Goal: Communication & Community: Answer question/provide support

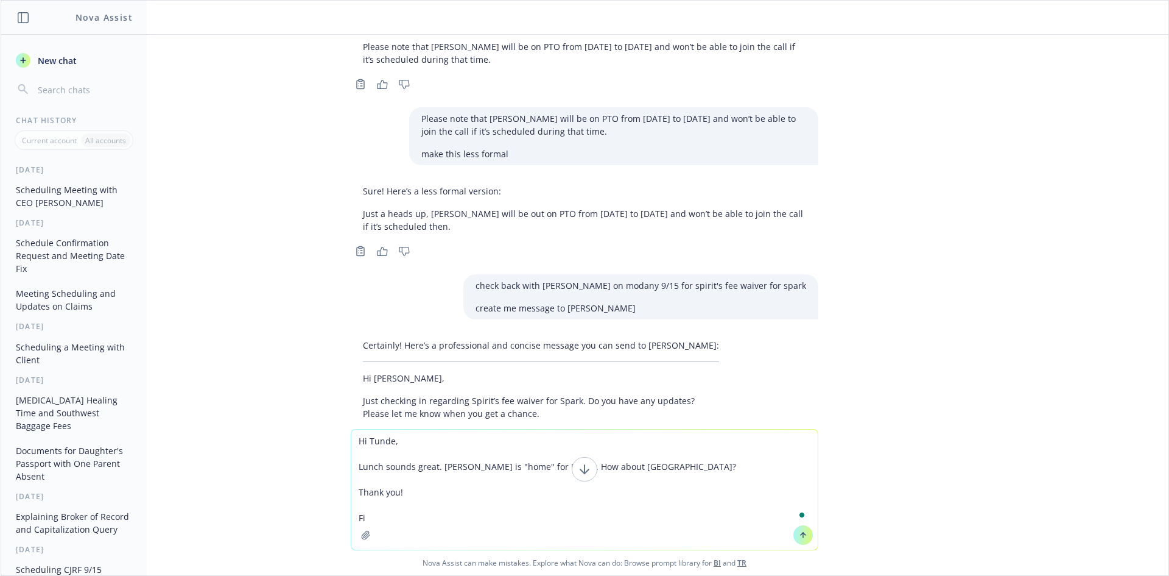
type textarea "Hi Tunde, Lunch sounds great. [PERSON_NAME] is "home" for Ivoree. How about [GE…"
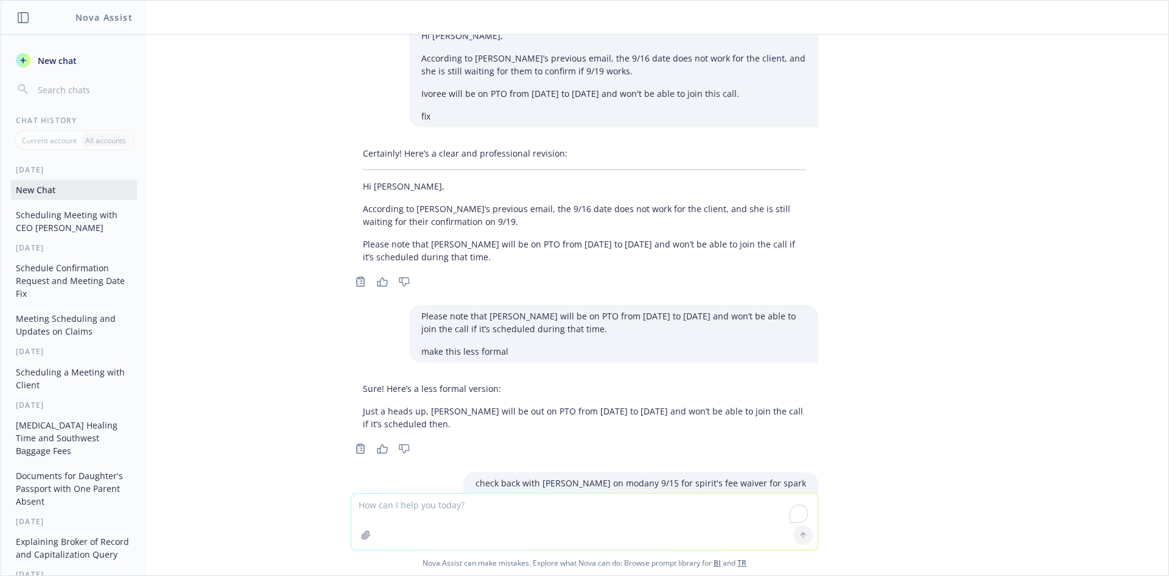
scroll to position [4233, 0]
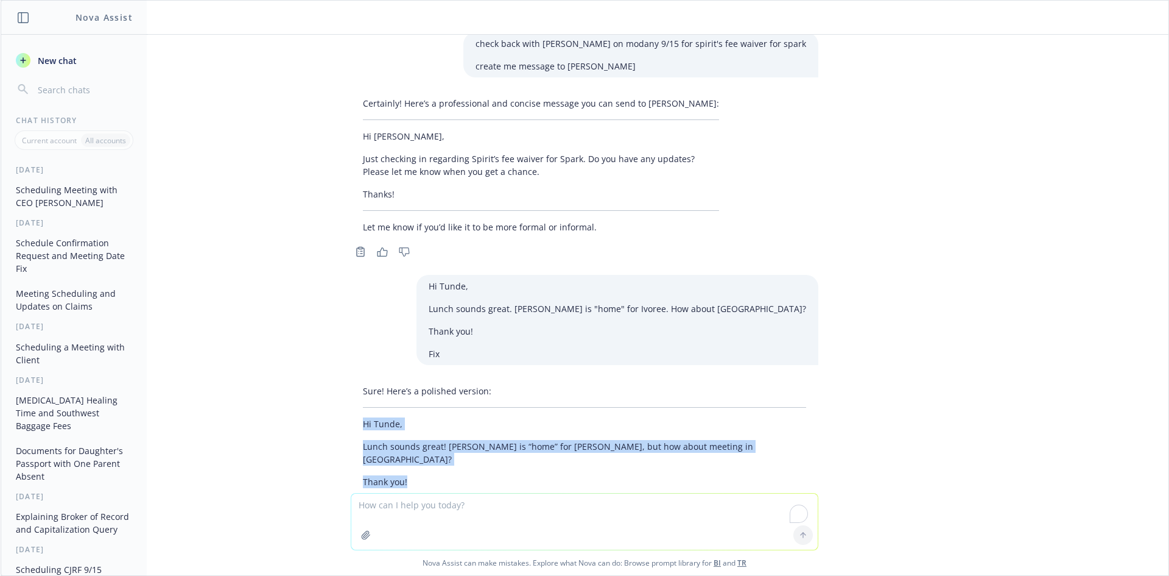
drag, startPoint x: 362, startPoint y: 392, endPoint x: 446, endPoint y: 428, distance: 90.6
click at [446, 428] on div "Sure! Here’s a polished version: Hi Tunde, Lunch sounds great! [PERSON_NAME] is…" at bounding box center [585, 435] width 468 height 113
copy div "Hi Tunde, Lunch sounds great! [PERSON_NAME] is “home” for [PERSON_NAME], but ho…"
